Goal: Information Seeking & Learning: Learn about a topic

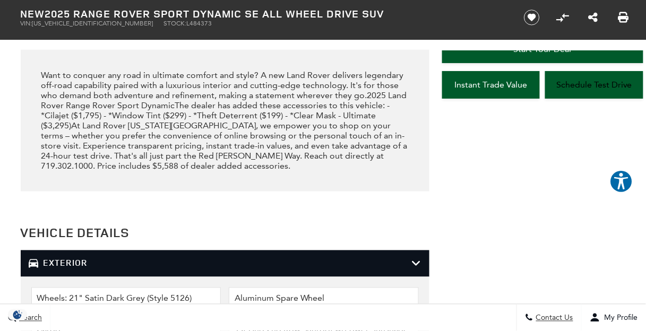
scroll to position [1236, 0]
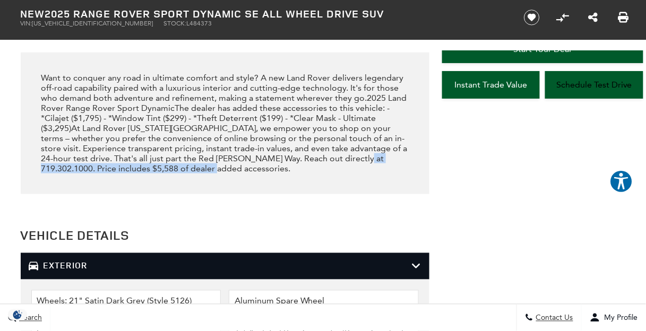
drag, startPoint x: 333, startPoint y: 153, endPoint x: 353, endPoint y: 166, distance: 24.0
click at [353, 166] on div "Want to conquer any road in ultimate comfort and style? A new Land Rover delive…" at bounding box center [225, 123] width 368 height 101
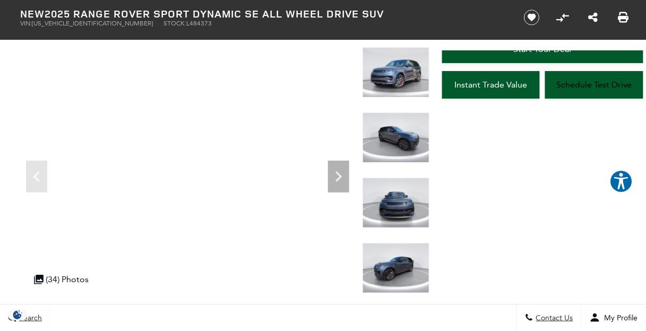
scroll to position [0, 0]
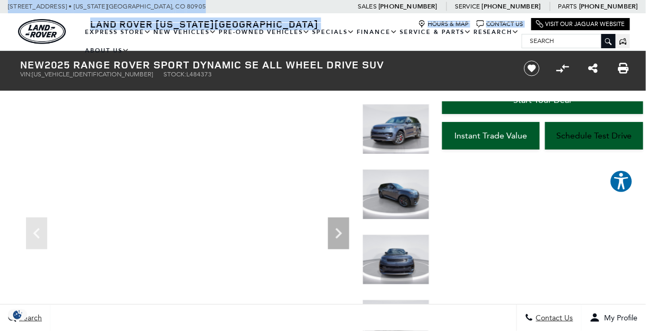
drag, startPoint x: 646, startPoint y: 7, endPoint x: 646, endPoint y: 21, distance: 14.3
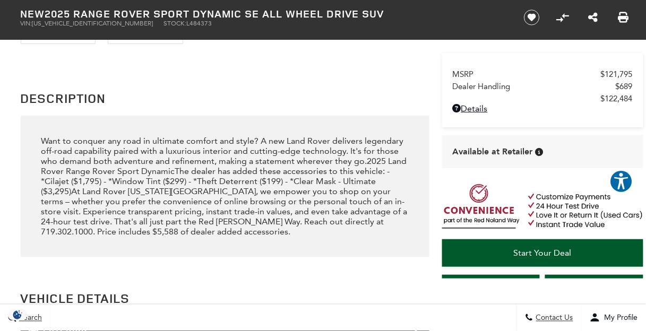
scroll to position [1308, 0]
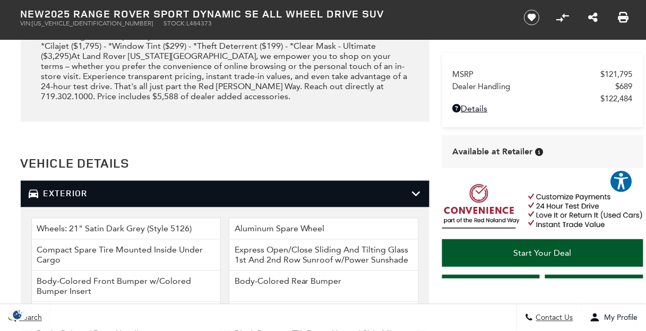
click at [635, 134] on div "MSRP $121,795 Dealer Handling $689 $122,484 Disclaimer: Dealer Handling include…" at bounding box center [542, 164] width 206 height 228
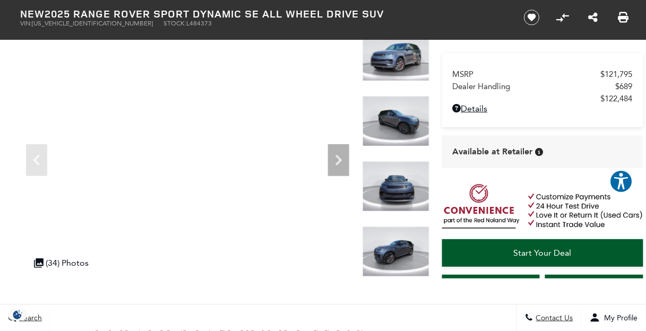
scroll to position [0, 0]
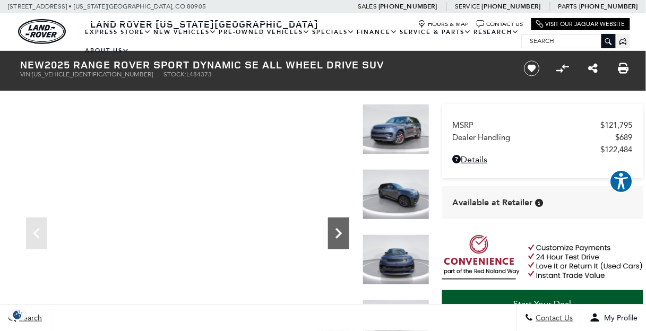
click at [336, 240] on icon "Next" at bounding box center [338, 233] width 21 height 21
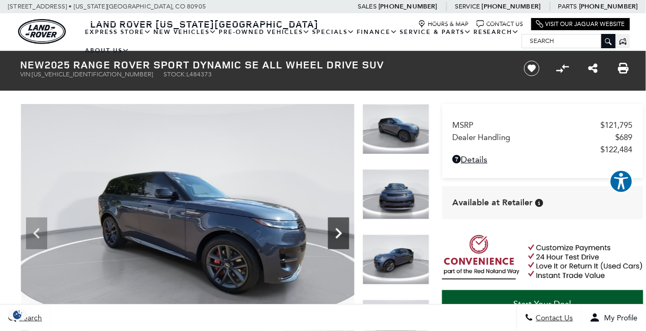
click at [336, 240] on icon "Next" at bounding box center [338, 233] width 21 height 21
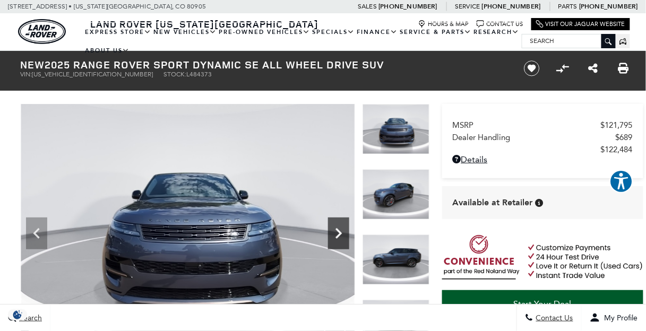
click at [336, 240] on icon "Next" at bounding box center [338, 233] width 21 height 21
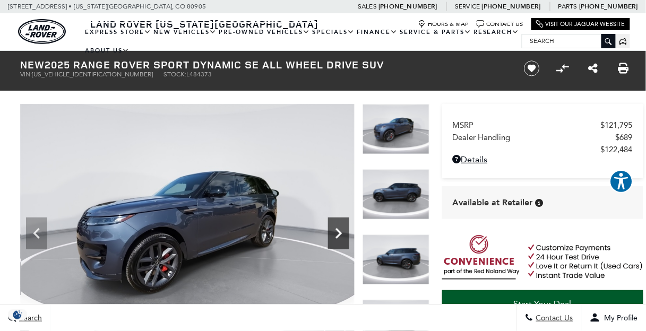
click at [336, 240] on icon "Next" at bounding box center [338, 233] width 21 height 21
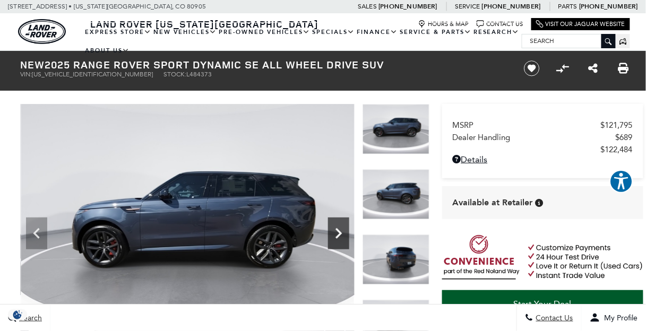
click at [336, 240] on icon "Next" at bounding box center [338, 233] width 21 height 21
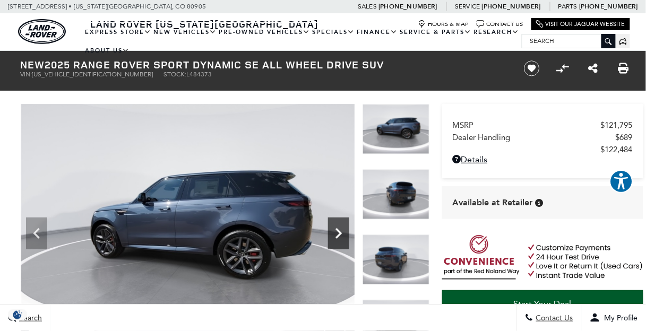
click at [336, 240] on icon "Next" at bounding box center [338, 233] width 21 height 21
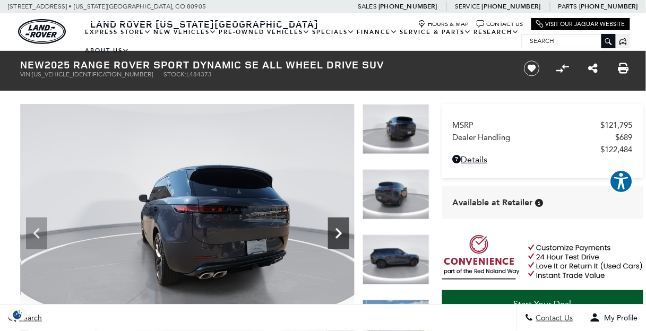
click at [336, 240] on icon "Next" at bounding box center [338, 233] width 21 height 21
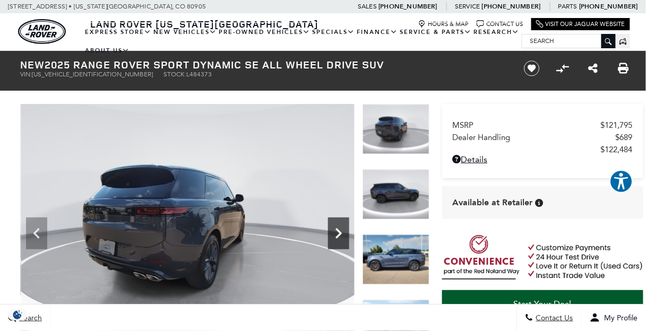
click at [336, 240] on icon "Next" at bounding box center [338, 233] width 21 height 21
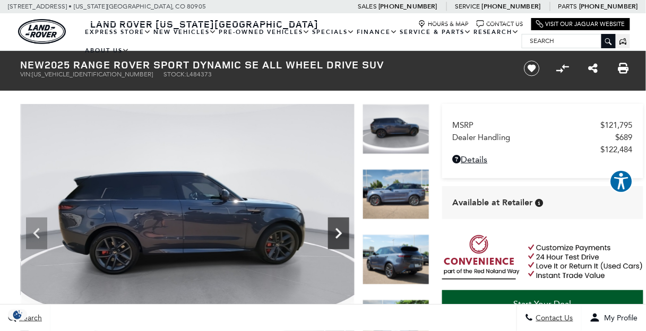
click at [336, 240] on icon "Next" at bounding box center [338, 233] width 21 height 21
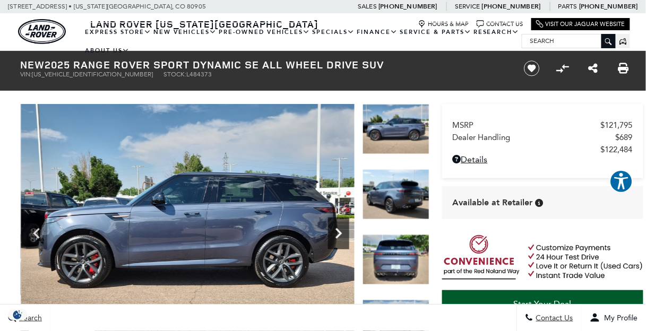
click at [336, 240] on icon "Next" at bounding box center [338, 233] width 21 height 21
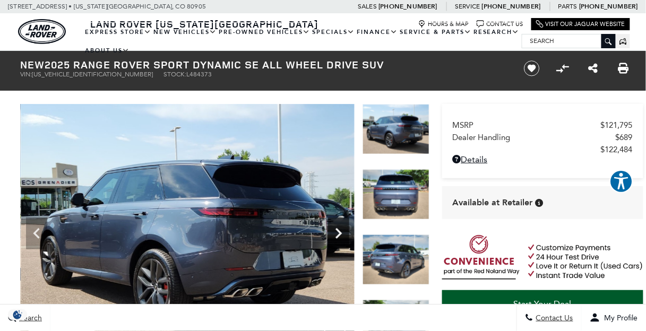
click at [336, 240] on icon "Next" at bounding box center [338, 233] width 21 height 21
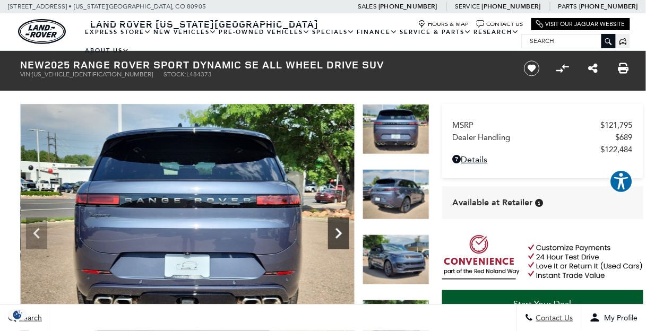
click at [336, 240] on icon "Next" at bounding box center [338, 233] width 21 height 21
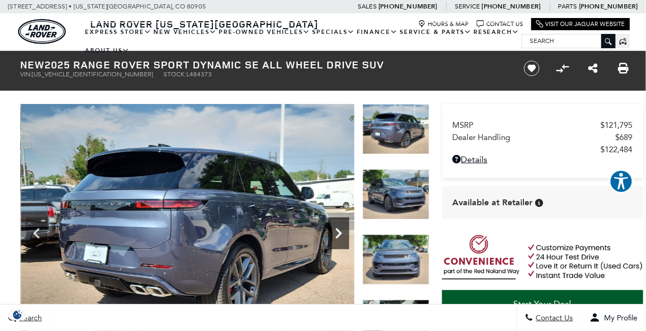
click at [336, 240] on icon "Next" at bounding box center [338, 233] width 21 height 21
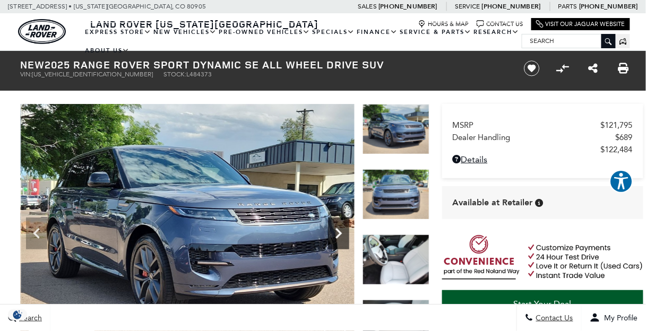
click at [336, 240] on icon "Next" at bounding box center [338, 233] width 21 height 21
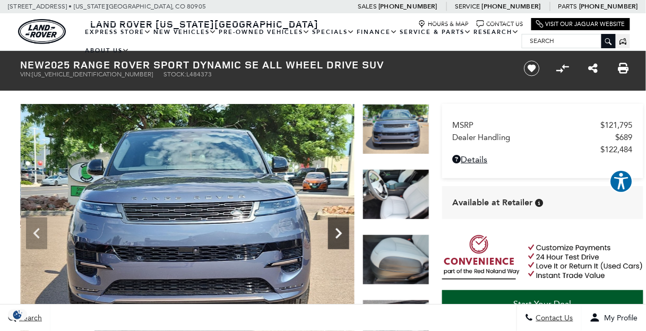
click at [336, 240] on icon "Next" at bounding box center [338, 233] width 21 height 21
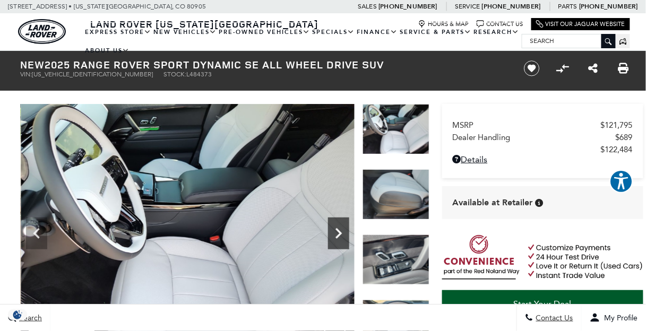
click at [336, 240] on icon "Next" at bounding box center [338, 233] width 21 height 21
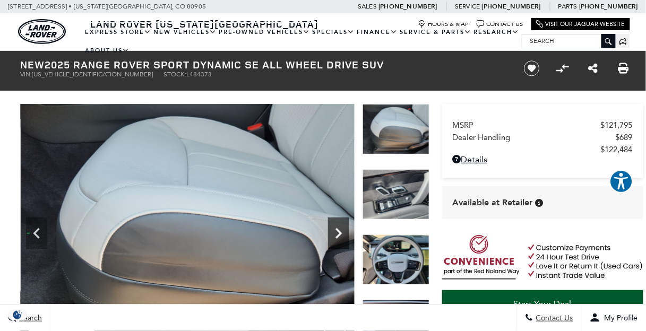
click at [336, 240] on icon "Next" at bounding box center [338, 233] width 21 height 21
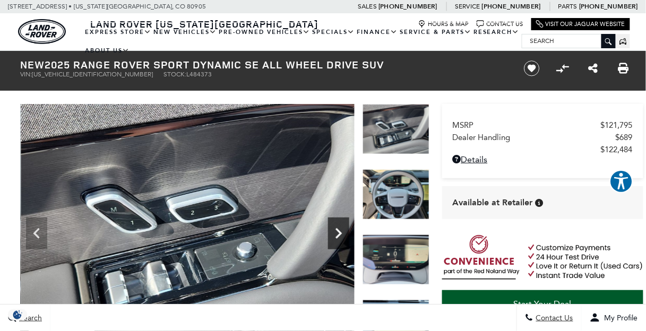
click at [336, 240] on icon "Next" at bounding box center [338, 233] width 21 height 21
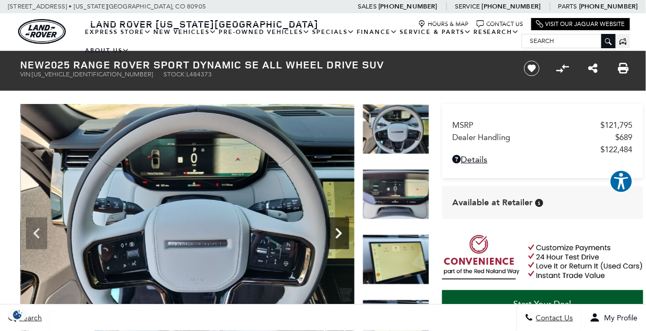
click at [336, 240] on icon "Next" at bounding box center [338, 233] width 21 height 21
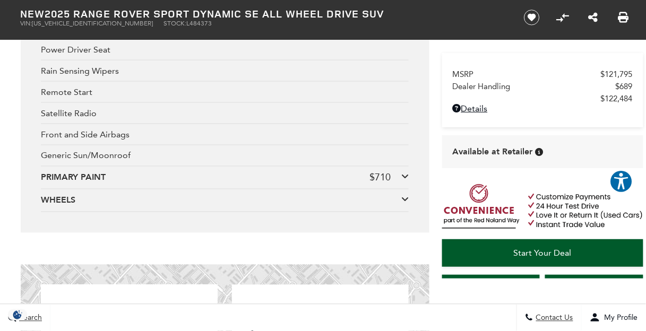
scroll to position [2306, 0]
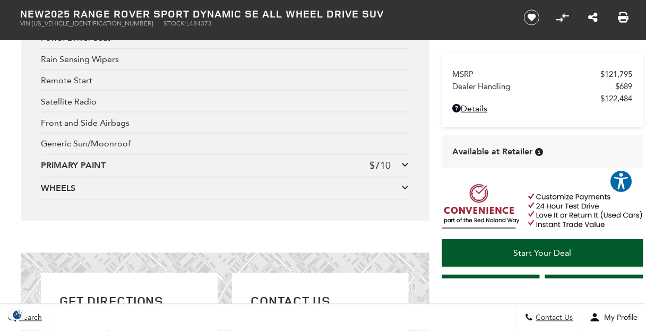
click at [404, 161] on icon at bounding box center [404, 165] width 7 height 8
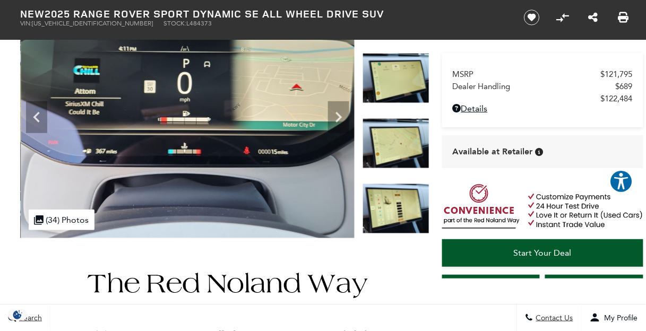
scroll to position [0, 0]
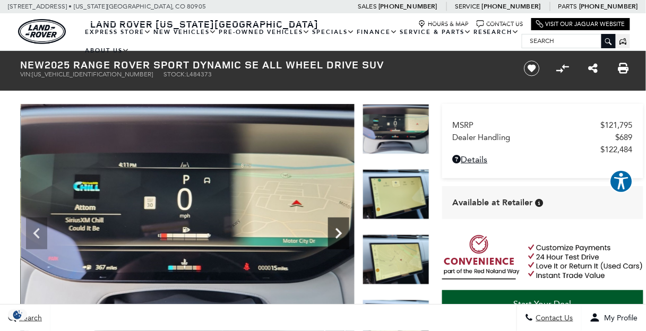
click at [336, 231] on icon "Next" at bounding box center [338, 233] width 21 height 21
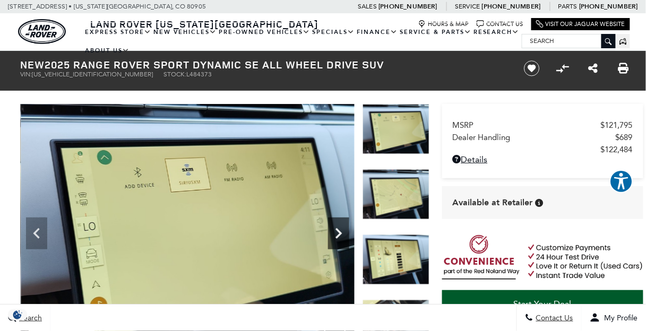
click at [336, 231] on icon "Next" at bounding box center [338, 233] width 21 height 21
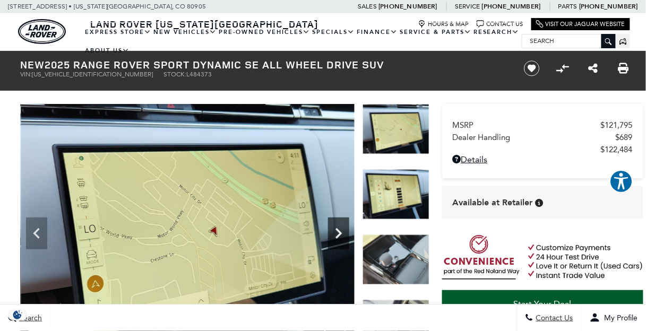
click at [336, 231] on icon "Next" at bounding box center [338, 233] width 21 height 21
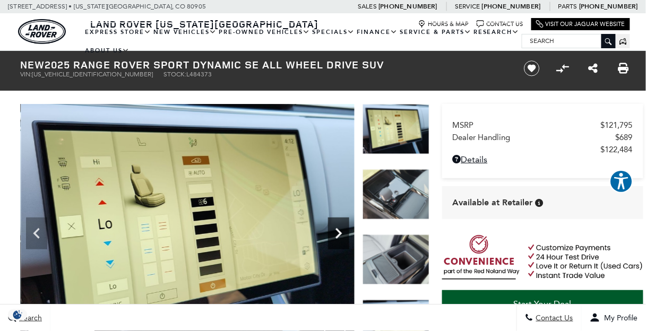
click at [336, 231] on icon "Next" at bounding box center [338, 233] width 21 height 21
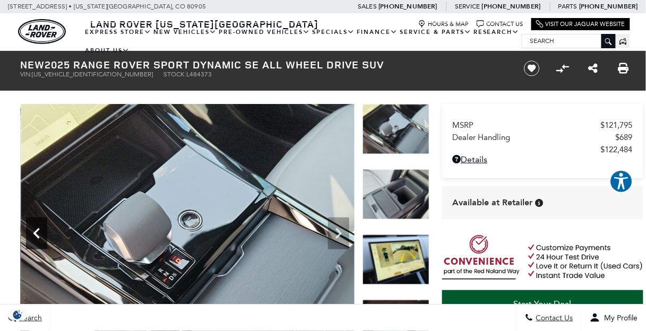
click at [37, 229] on icon "Previous" at bounding box center [36, 233] width 6 height 11
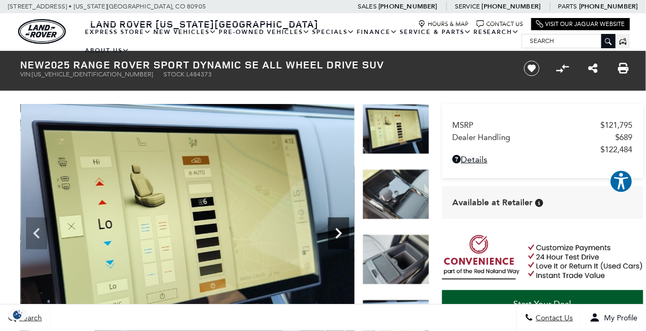
click at [339, 230] on icon "Next" at bounding box center [338, 233] width 21 height 21
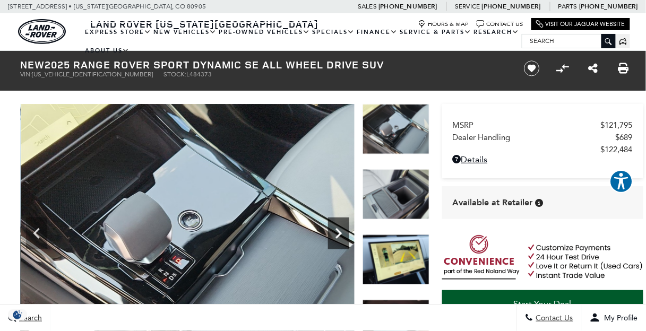
click at [339, 230] on icon "Next" at bounding box center [338, 233] width 21 height 21
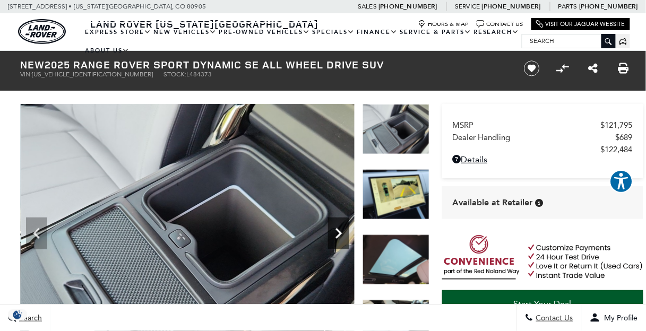
click at [339, 230] on icon "Next" at bounding box center [338, 233] width 21 height 21
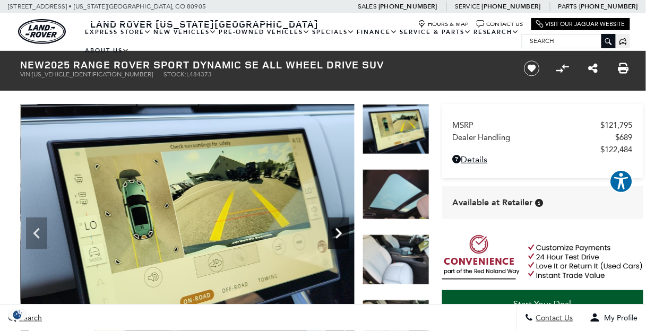
click at [339, 230] on icon "Next" at bounding box center [338, 233] width 21 height 21
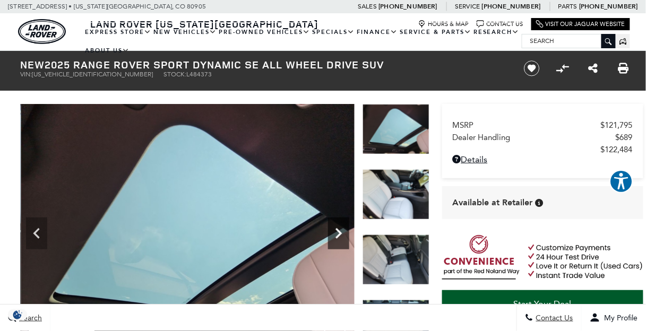
click at [339, 230] on icon "Next" at bounding box center [338, 233] width 21 height 21
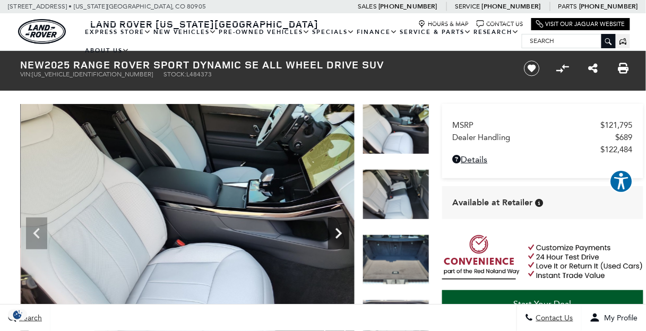
click at [339, 230] on icon "Next" at bounding box center [338, 233] width 21 height 21
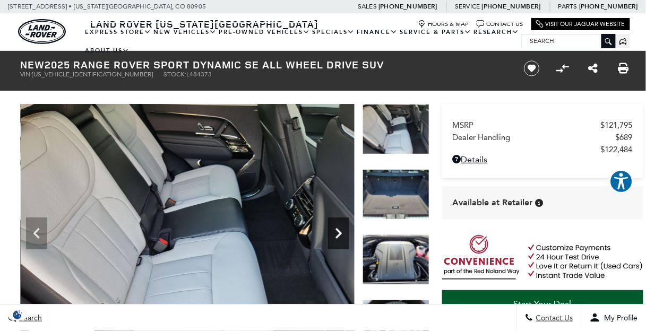
click at [339, 230] on icon "Next" at bounding box center [338, 233] width 21 height 21
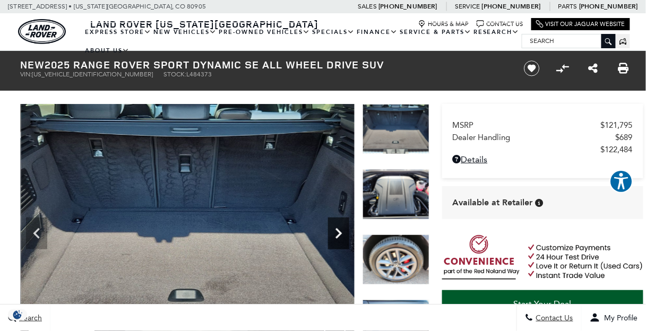
click at [339, 230] on icon "Next" at bounding box center [338, 233] width 21 height 21
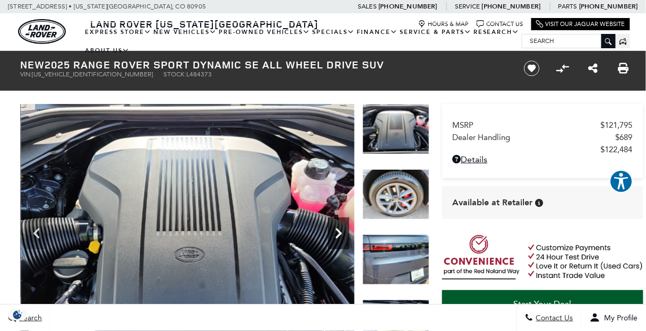
click at [339, 230] on icon "Next" at bounding box center [338, 233] width 21 height 21
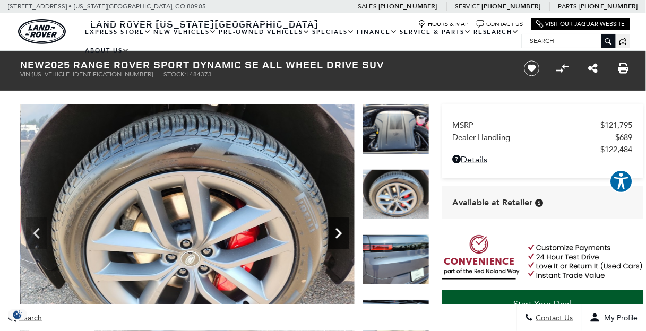
click at [339, 230] on icon "Next" at bounding box center [338, 233] width 21 height 21
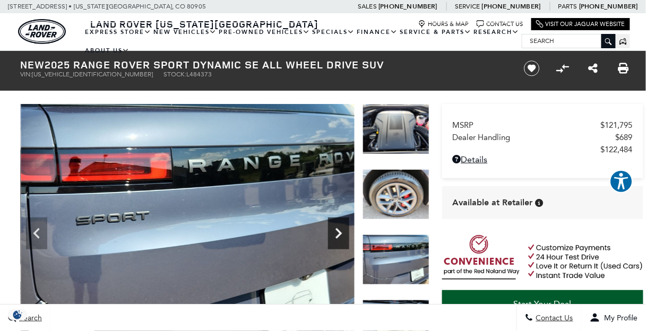
click at [339, 230] on icon "Next" at bounding box center [338, 233] width 21 height 21
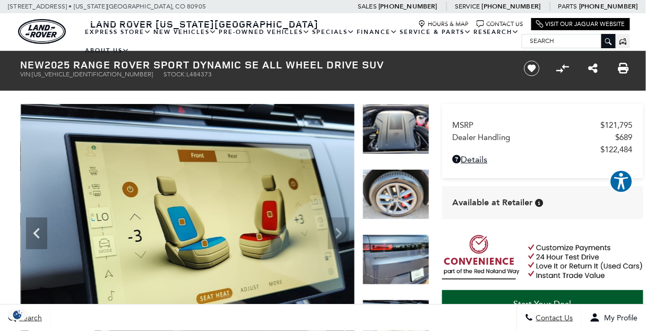
click at [339, 230] on img at bounding box center [188, 229] width 334 height 250
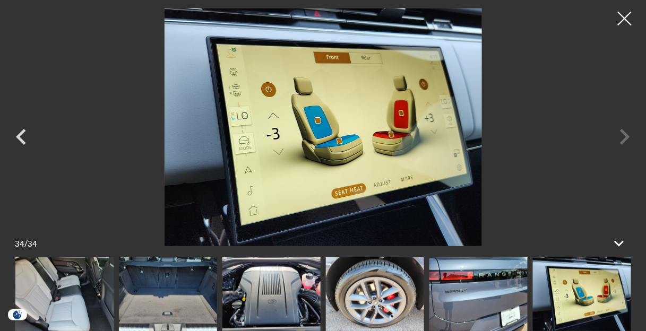
click at [623, 19] on div at bounding box center [625, 19] width 28 height 28
